Goal: Task Accomplishment & Management: Use online tool/utility

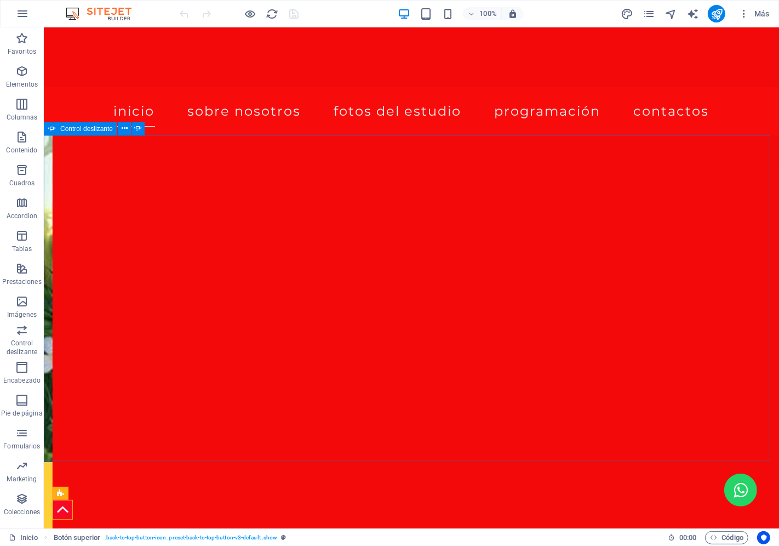
click at [53, 127] on icon at bounding box center [52, 128] width 8 height 13
click at [70, 128] on span "Control deslizante" at bounding box center [86, 128] width 53 height 7
select select "ms"
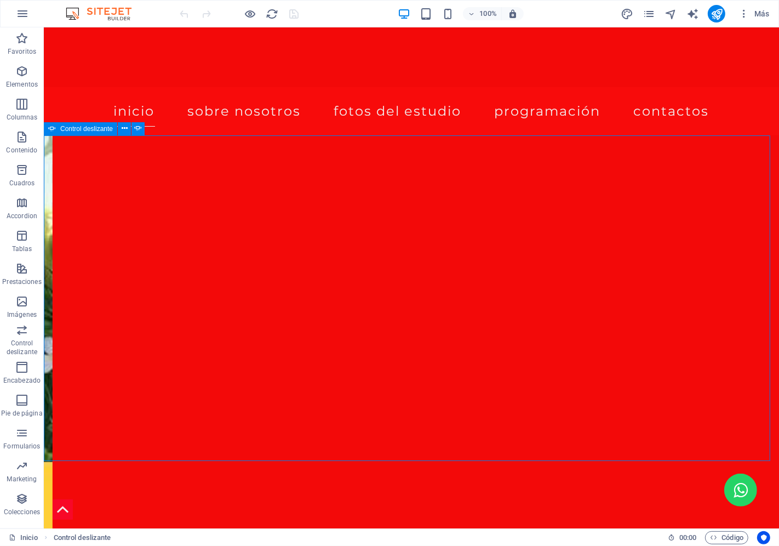
select select "s"
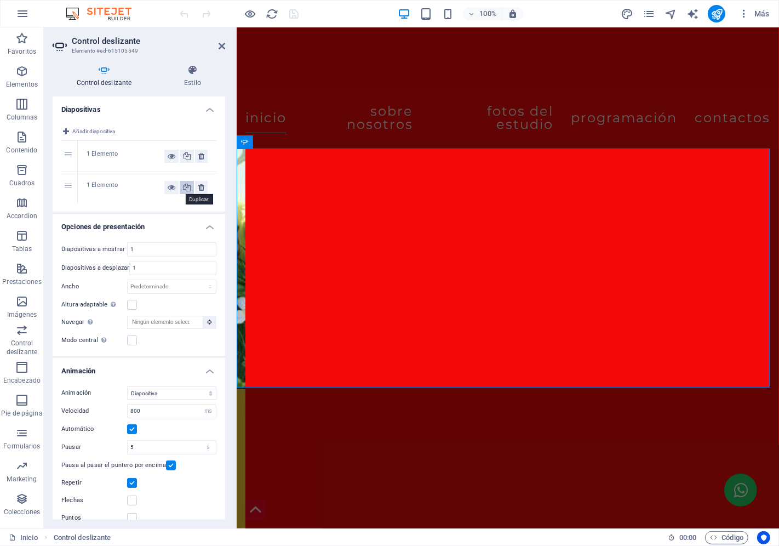
click at [188, 188] on icon at bounding box center [187, 187] width 8 height 13
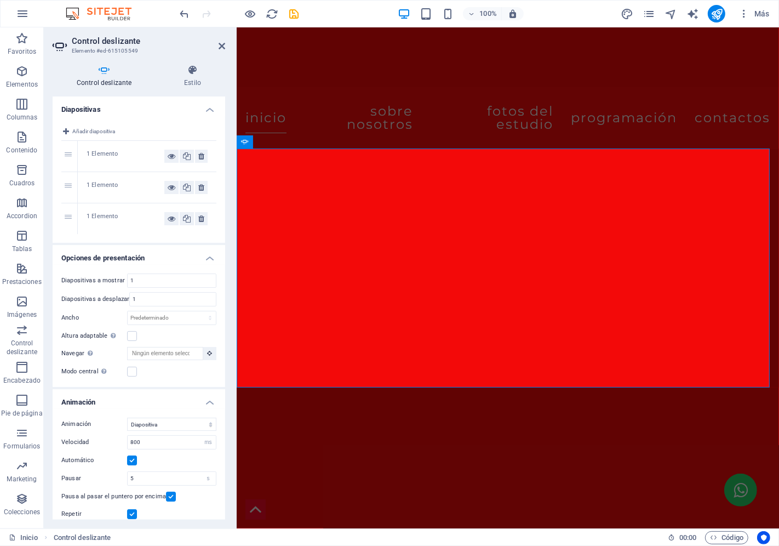
click at [102, 185] on div "1 Elemento" at bounding box center [126, 187] width 78 height 13
click at [222, 42] on icon at bounding box center [222, 46] width 7 height 9
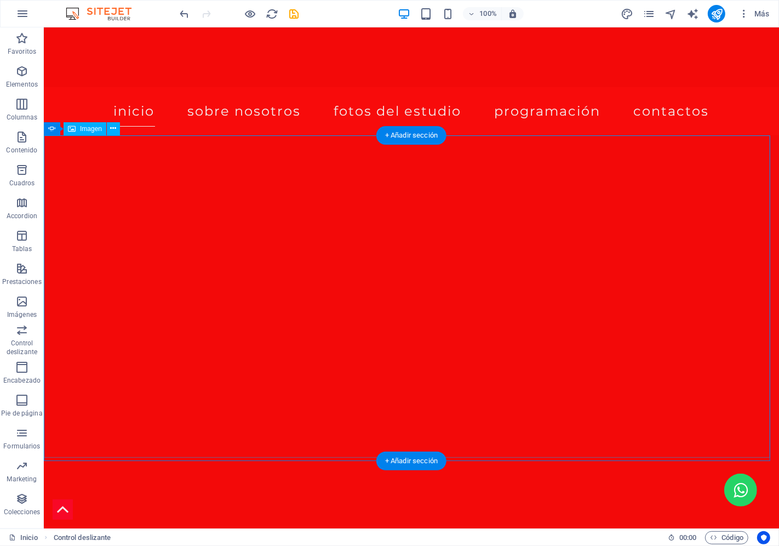
drag, startPoint x: 277, startPoint y: 288, endPoint x: 85, endPoint y: 288, distance: 192.3
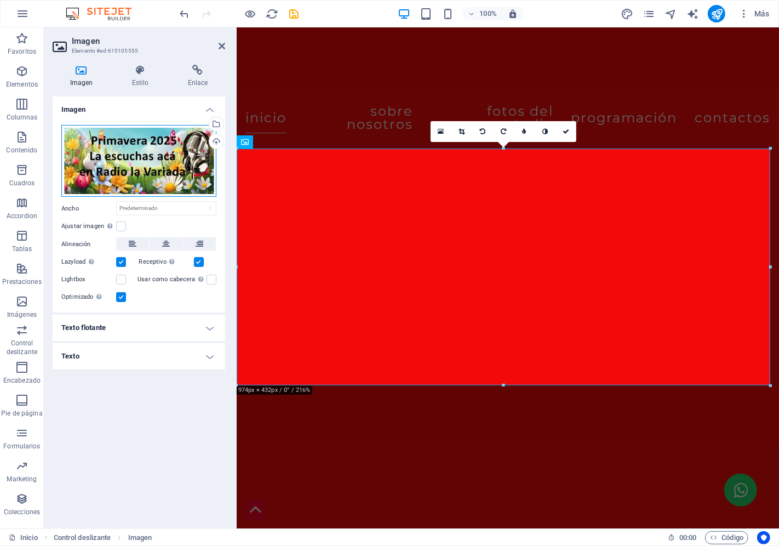
click at [123, 155] on div "Arrastra archivos aquí, haz clic para escoger archivos o selecciona archivos de…" at bounding box center [138, 161] width 155 height 72
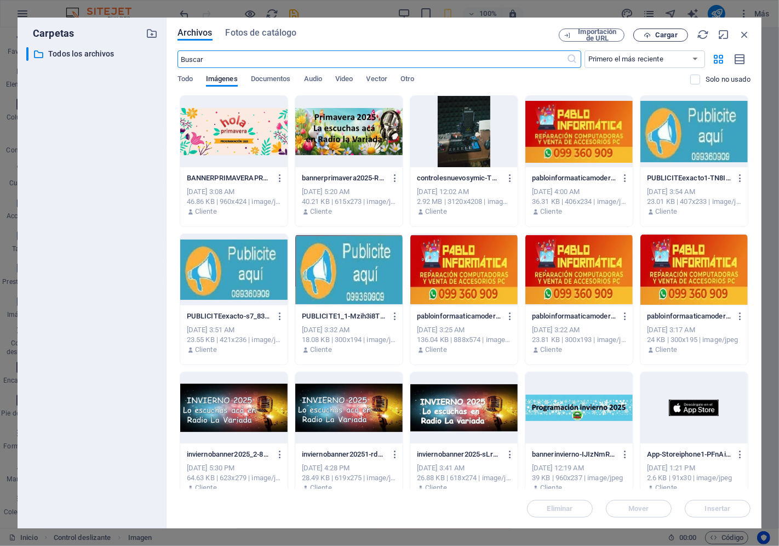
click at [655, 33] on span "Cargar" at bounding box center [660, 35] width 45 height 7
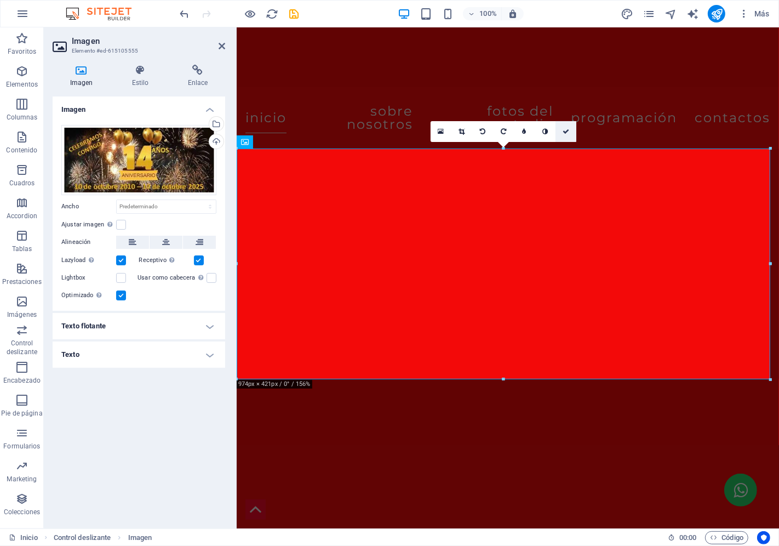
click at [565, 130] on icon at bounding box center [566, 131] width 7 height 7
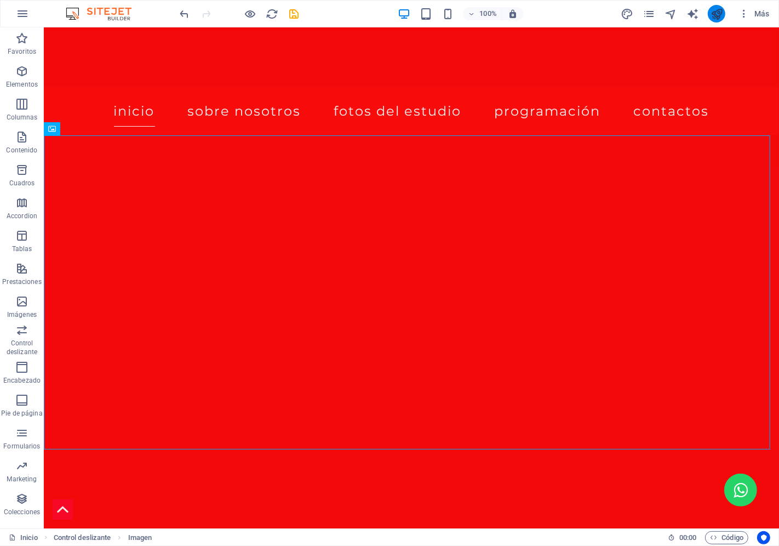
click at [716, 5] on button "publish" at bounding box center [717, 14] width 18 height 18
